Goal: Task Accomplishment & Management: Use online tool/utility

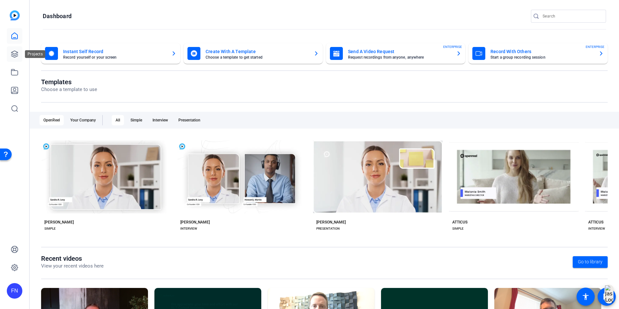
click at [17, 58] on link at bounding box center [15, 54] width 16 height 16
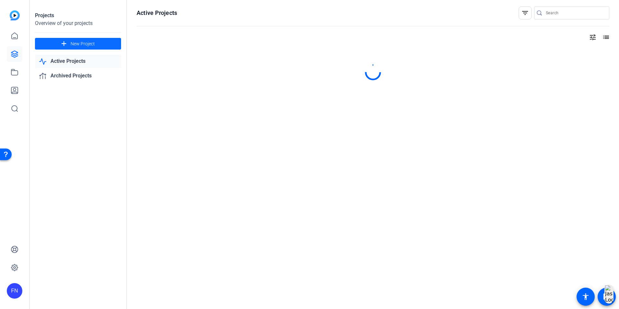
click at [78, 42] on span "New Project" at bounding box center [83, 43] width 24 height 7
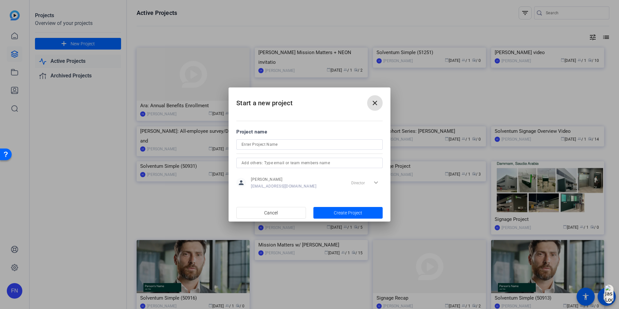
click at [258, 144] on input at bounding box center [310, 145] width 136 height 8
type input "WeSolve Overview"
click at [347, 212] on span "Create Project" at bounding box center [348, 213] width 29 height 7
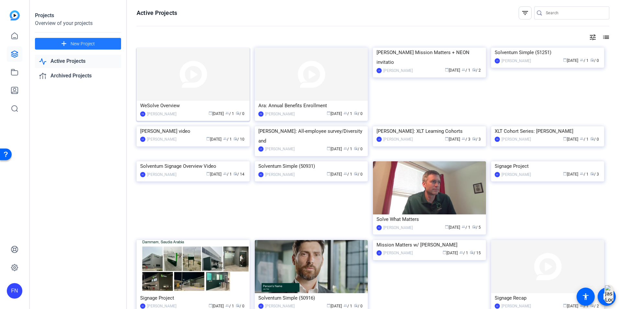
click at [193, 95] on img at bounding box center [193, 74] width 113 height 53
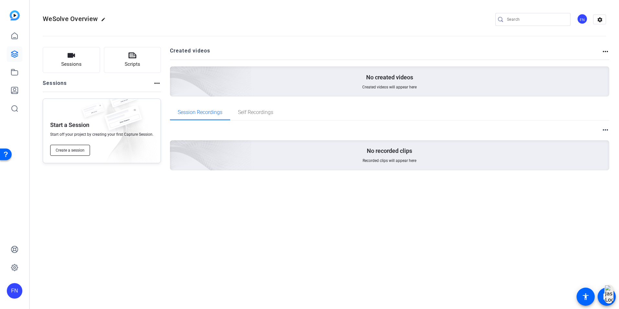
click at [79, 147] on button "Create a session" at bounding box center [70, 150] width 40 height 11
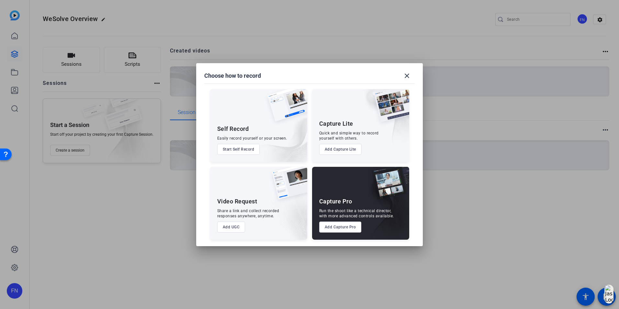
drag, startPoint x: 331, startPoint y: 229, endPoint x: 325, endPoint y: 229, distance: 6.2
click at [325, 229] on button "Add Capture Pro" at bounding box center [340, 227] width 42 height 11
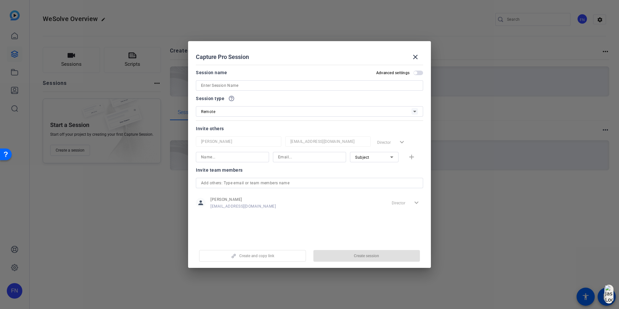
click at [245, 82] on input at bounding box center [309, 86] width 217 height 8
type input "WeSolve Overview"
click at [223, 158] on input at bounding box center [232, 157] width 63 height 8
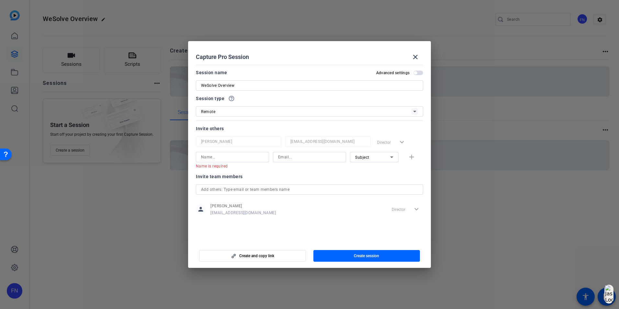
click at [326, 160] on input at bounding box center [309, 157] width 63 height 8
paste input "[EMAIL_ADDRESS][DOMAIN_NAME]"
type input "[EMAIL_ADDRESS][DOMAIN_NAME]"
click at [220, 159] on input at bounding box center [232, 157] width 63 height 8
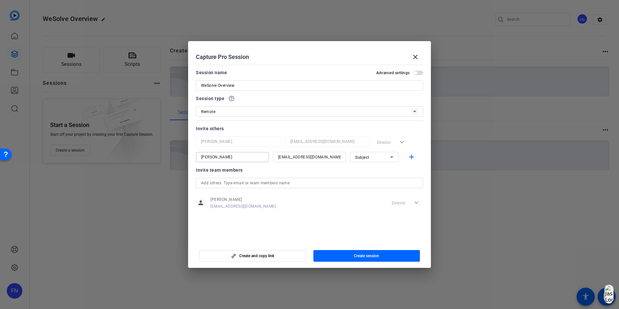
type input "[PERSON_NAME]"
click at [266, 229] on mat-dialog-content "Session name Advanced settings WeSolve Overview Session type help_outline Remot…" at bounding box center [309, 152] width 243 height 180
drag, startPoint x: 350, startPoint y: 257, endPoint x: 337, endPoint y: 256, distance: 14.0
click at [337, 256] on span "button" at bounding box center [367, 256] width 107 height 16
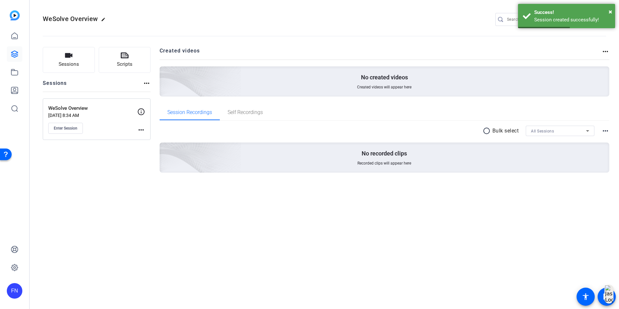
click at [142, 132] on mat-icon "more_horiz" at bounding box center [141, 130] width 8 height 8
click at [146, 141] on span "Edit Session" at bounding box center [157, 139] width 29 height 8
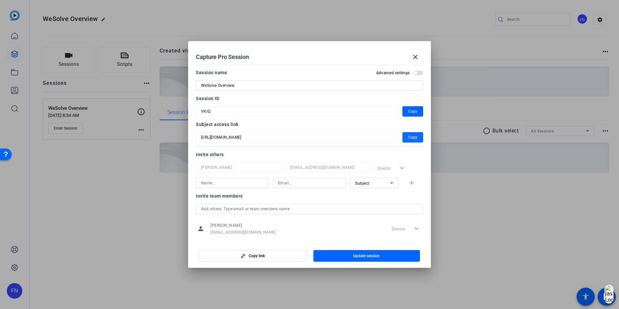
click at [415, 138] on span "button" at bounding box center [413, 138] width 21 height 16
click at [414, 112] on span "Copy" at bounding box center [412, 112] width 9 height 8
click at [416, 55] on mat-icon "close" at bounding box center [416, 57] width 8 height 8
